Goal: Find specific page/section: Find specific page/section

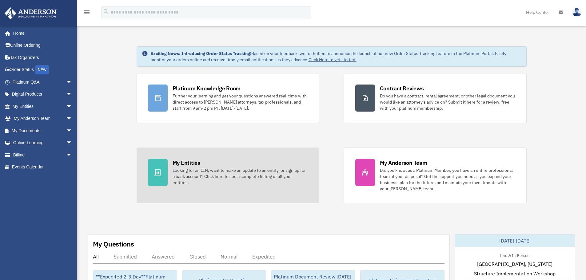
click at [155, 170] on icon at bounding box center [157, 173] width 7 height 6
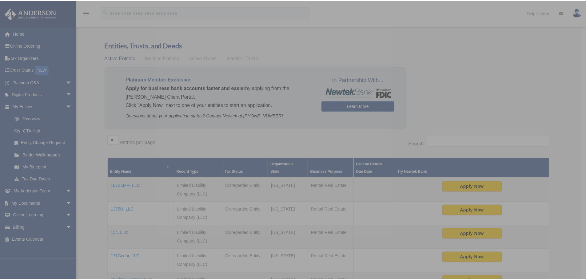
scroll to position [2, 0]
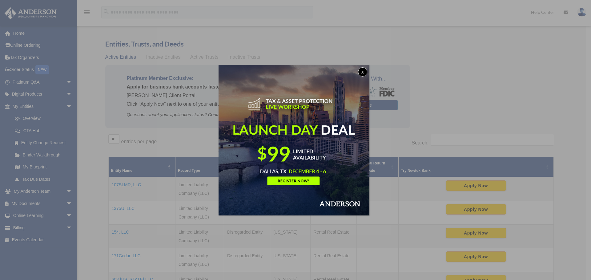
click at [514, 93] on div "x" at bounding box center [295, 140] width 591 height 280
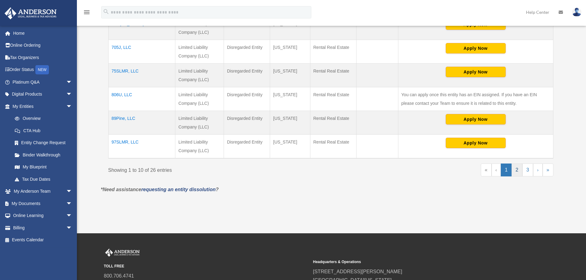
scroll to position [258, 0]
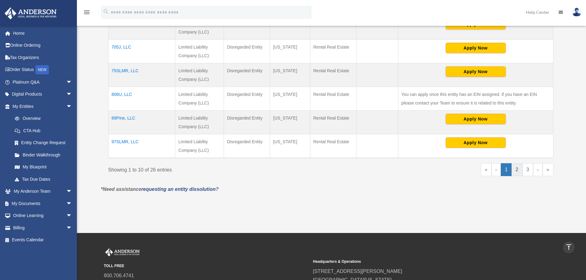
click at [516, 170] on link "2" at bounding box center [517, 169] width 11 height 13
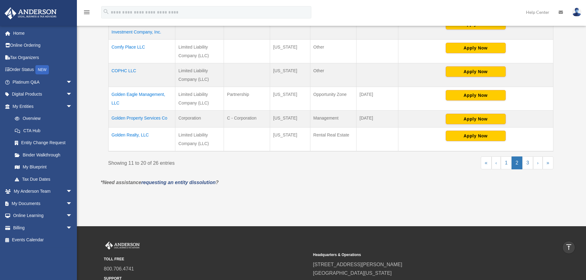
click at [128, 134] on td "Golden Realty, LLC" at bounding box center [141, 140] width 67 height 24
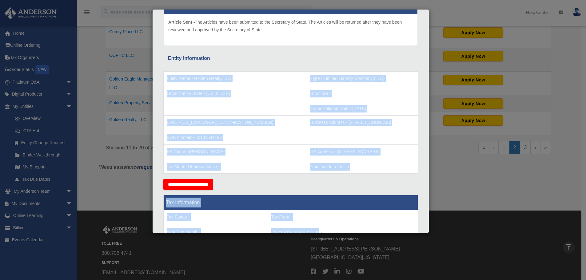
scroll to position [99, 0]
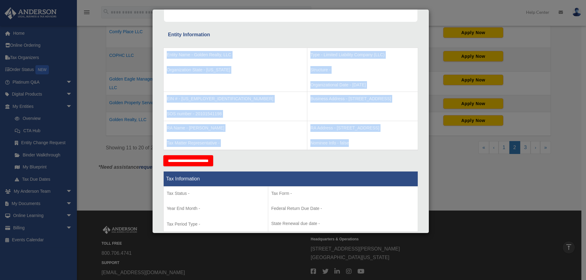
drag, startPoint x: 166, startPoint y: 151, endPoint x: 384, endPoint y: 137, distance: 219.2
click at [384, 137] on tbody "Entity Name - Golden Realty, LLC Organization State - [US_STATE] Type - Limited…" at bounding box center [291, 99] width 254 height 102
copy tbody "Entity Name - Golden Realty, LLC Organization State - [US_STATE] Type - Limited…"
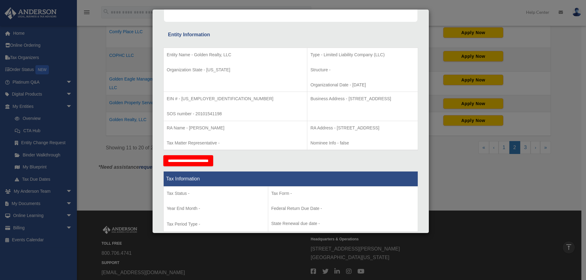
click at [24, 82] on div "Details × Articles Sent Organizational Date" at bounding box center [293, 140] width 586 height 280
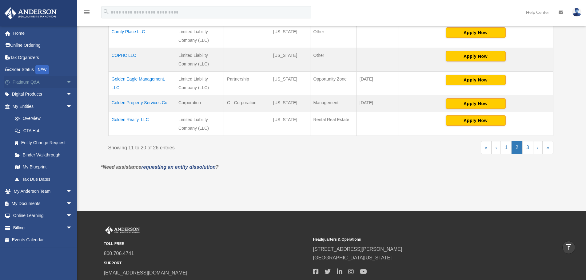
click at [25, 82] on link "Platinum Q&A arrow_drop_down" at bounding box center [42, 82] width 77 height 12
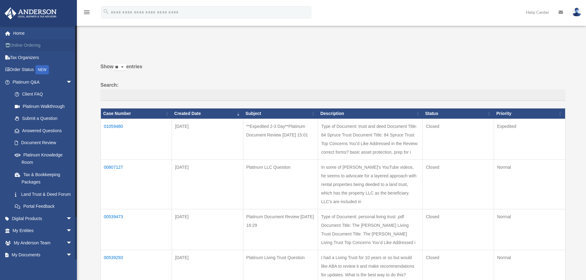
click at [21, 44] on link "Online Ordering" at bounding box center [42, 45] width 77 height 12
